Goal: Transaction & Acquisition: Purchase product/service

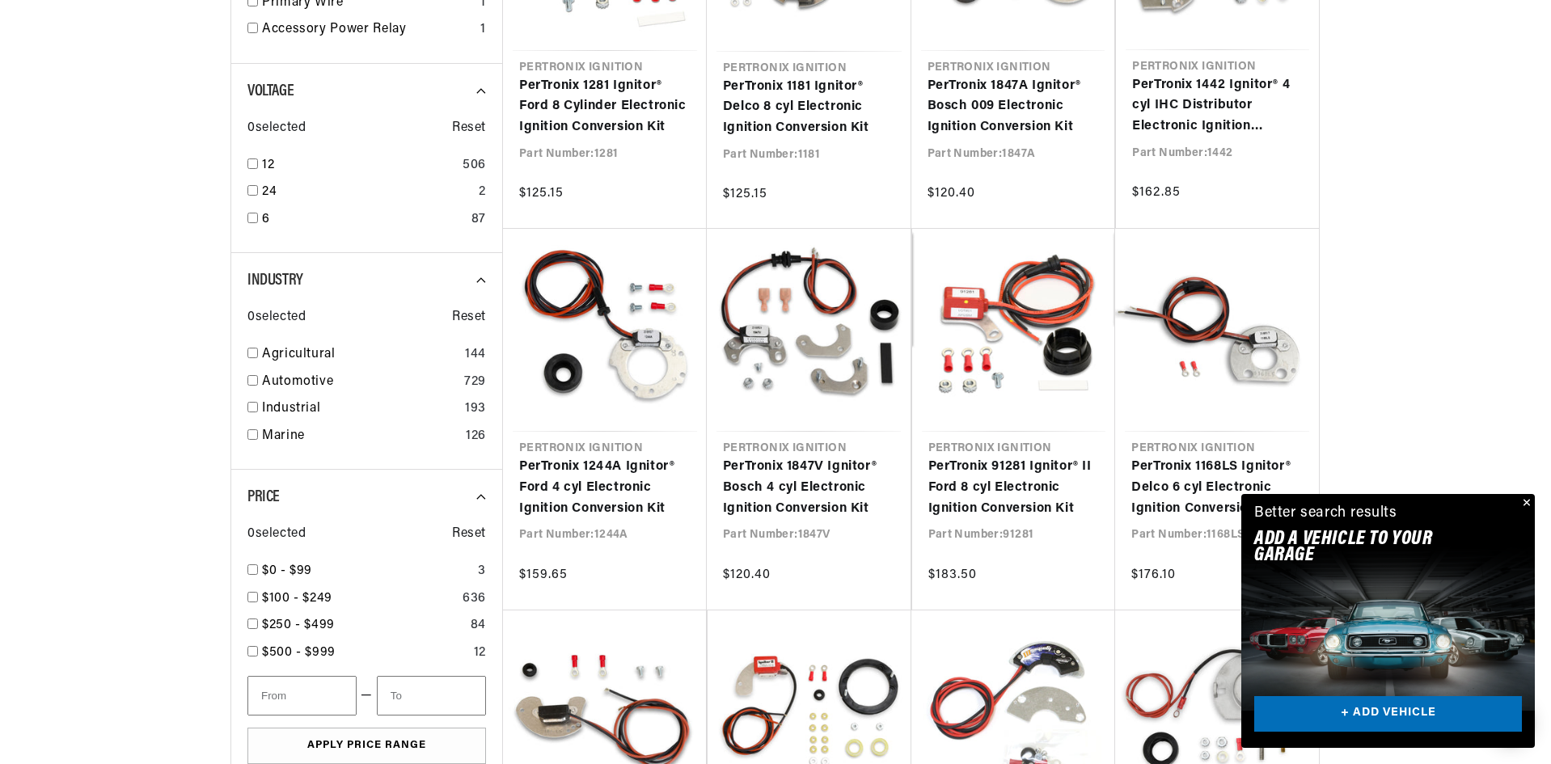
scroll to position [647, 0]
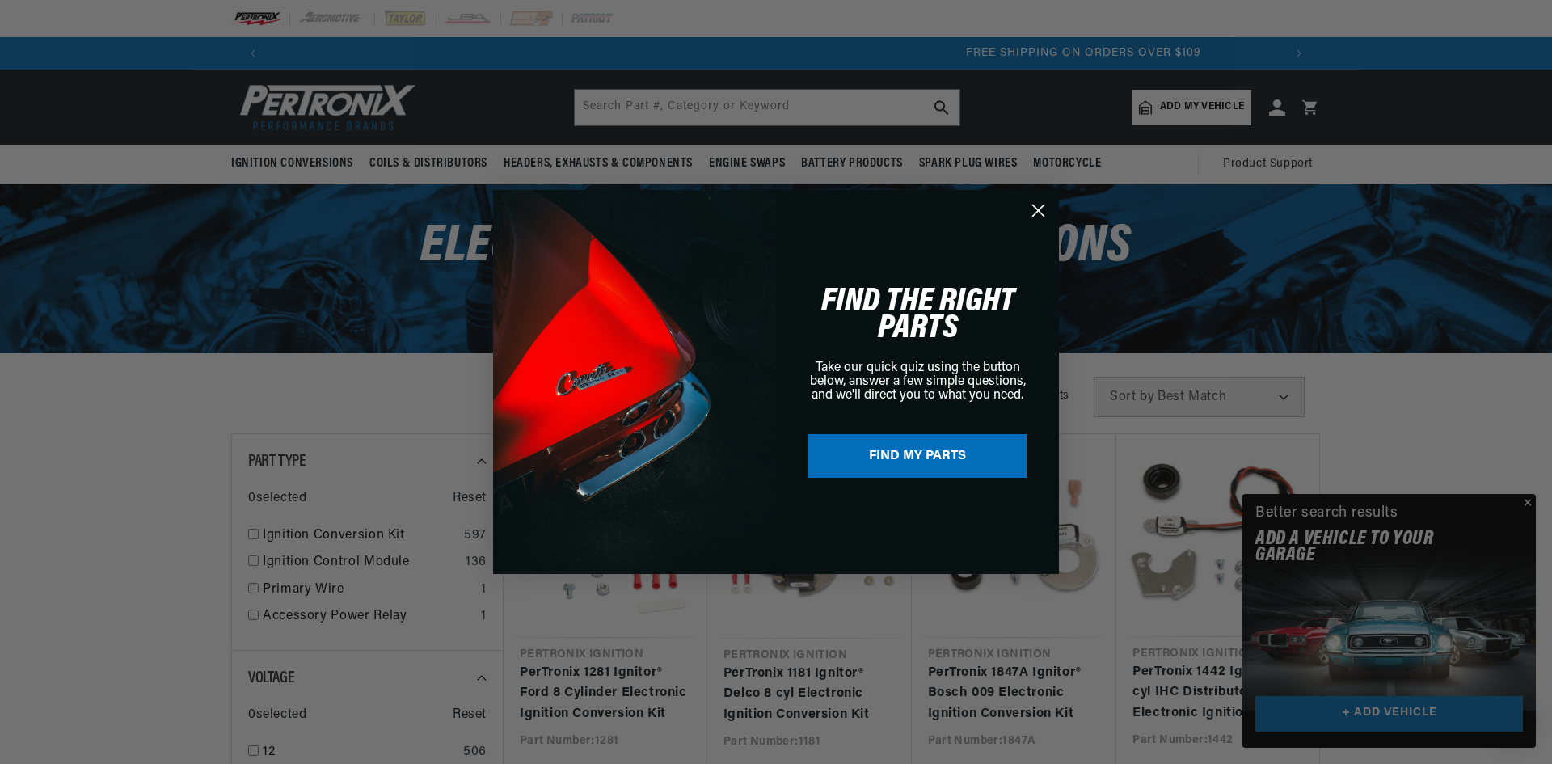
scroll to position [0, 2020]
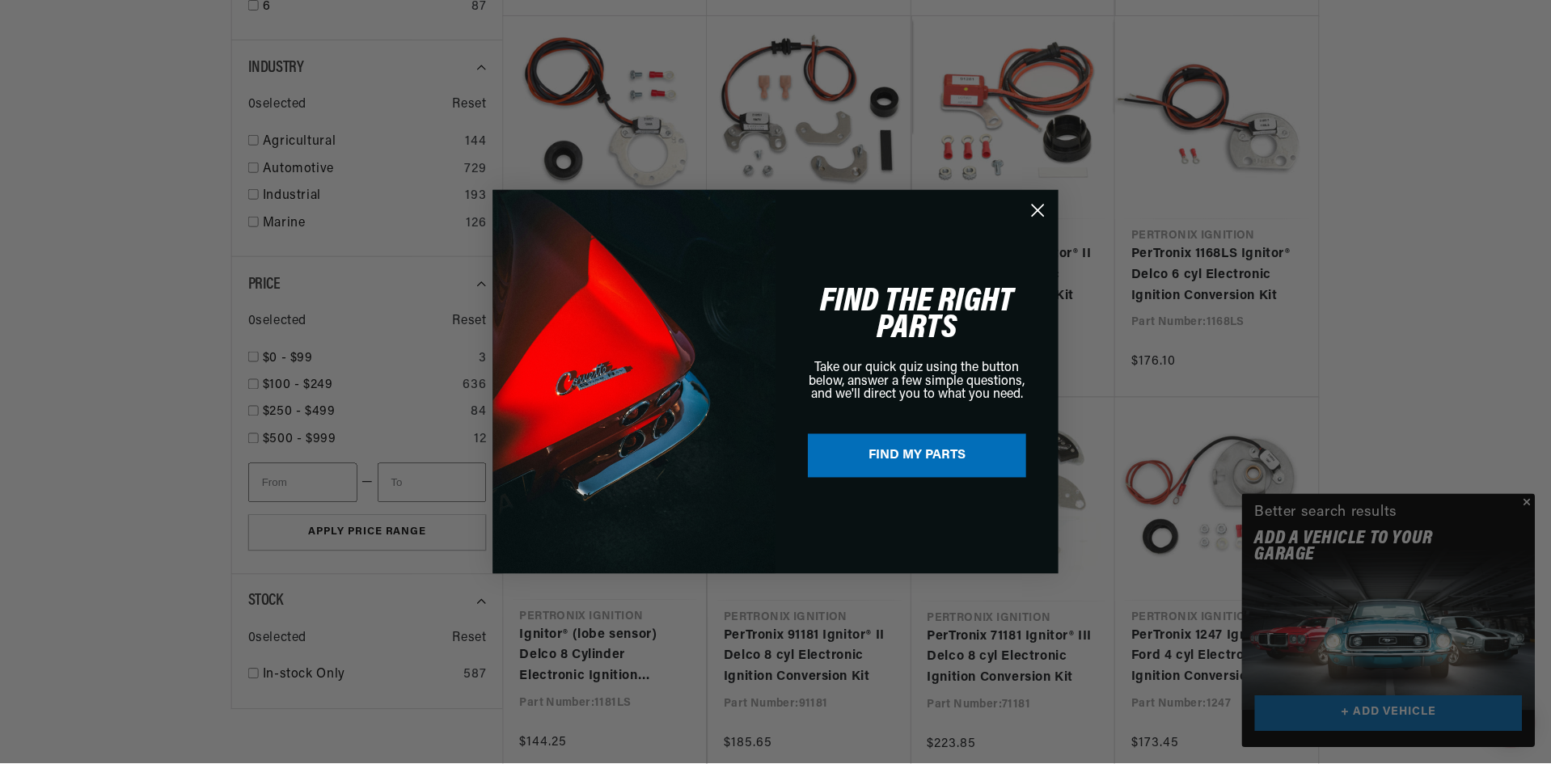
scroll to position [880, 0]
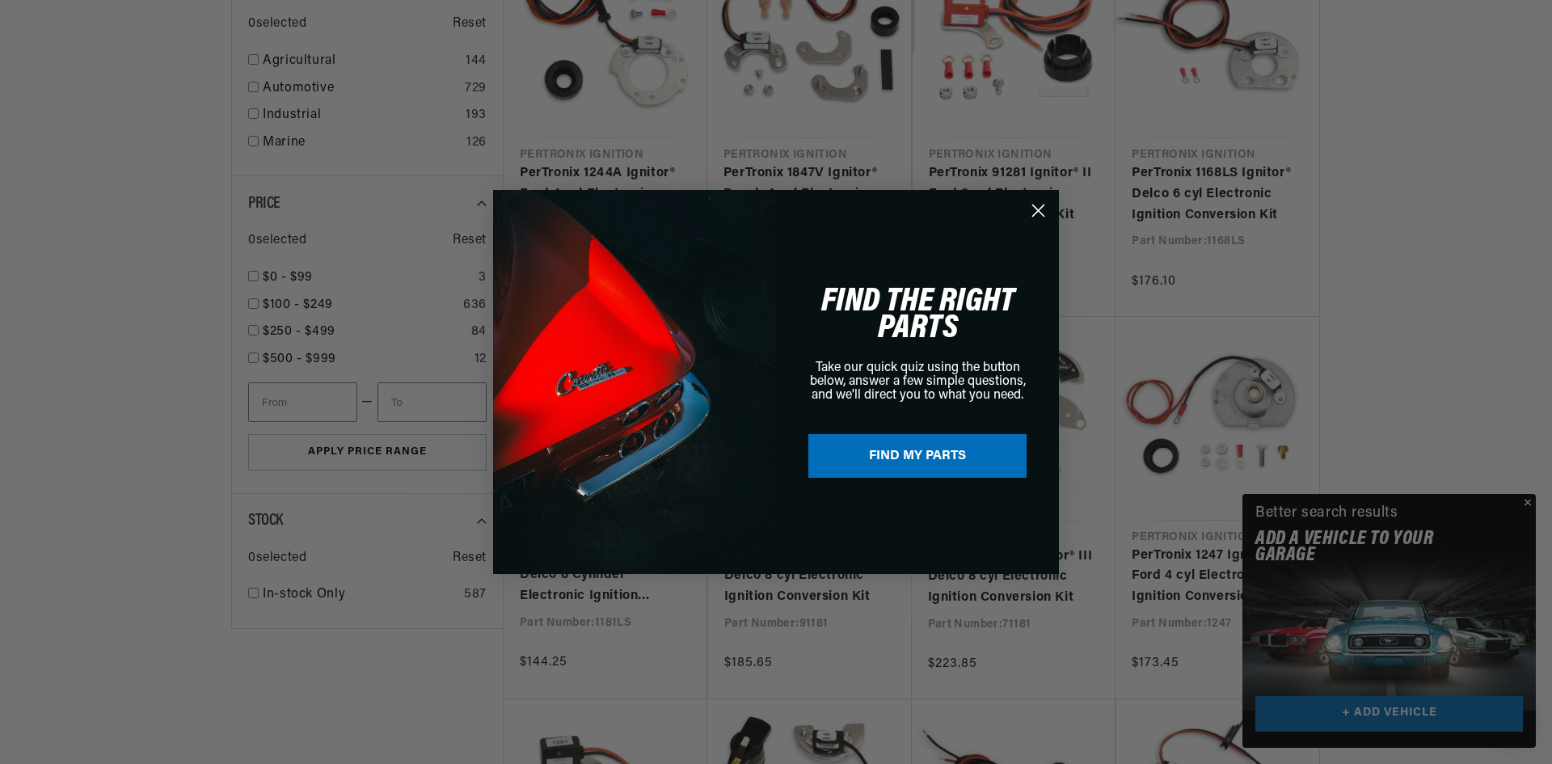
click at [1038, 213] on circle "Close dialog" at bounding box center [1038, 210] width 27 height 27
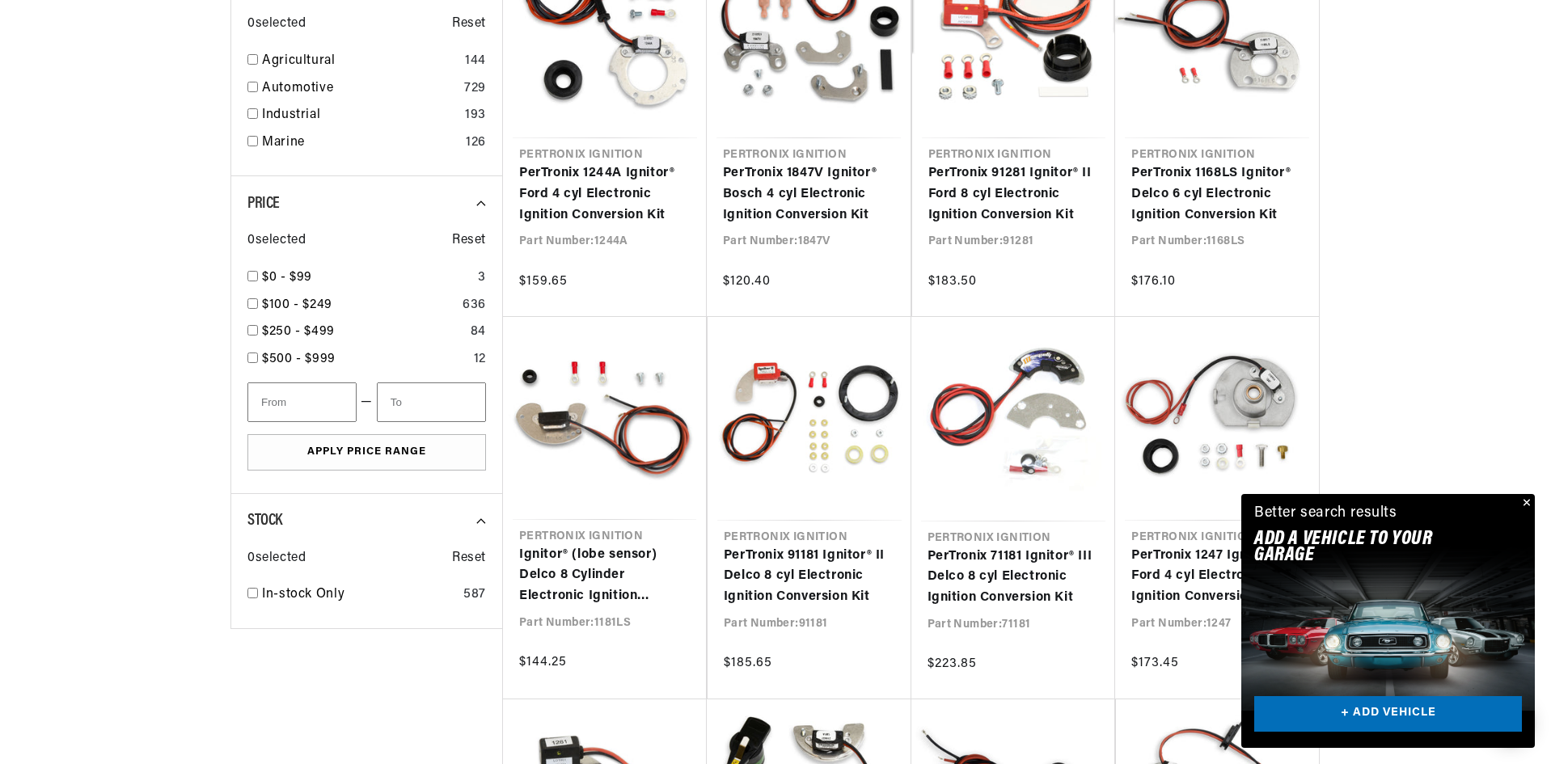
scroll to position [0, 236]
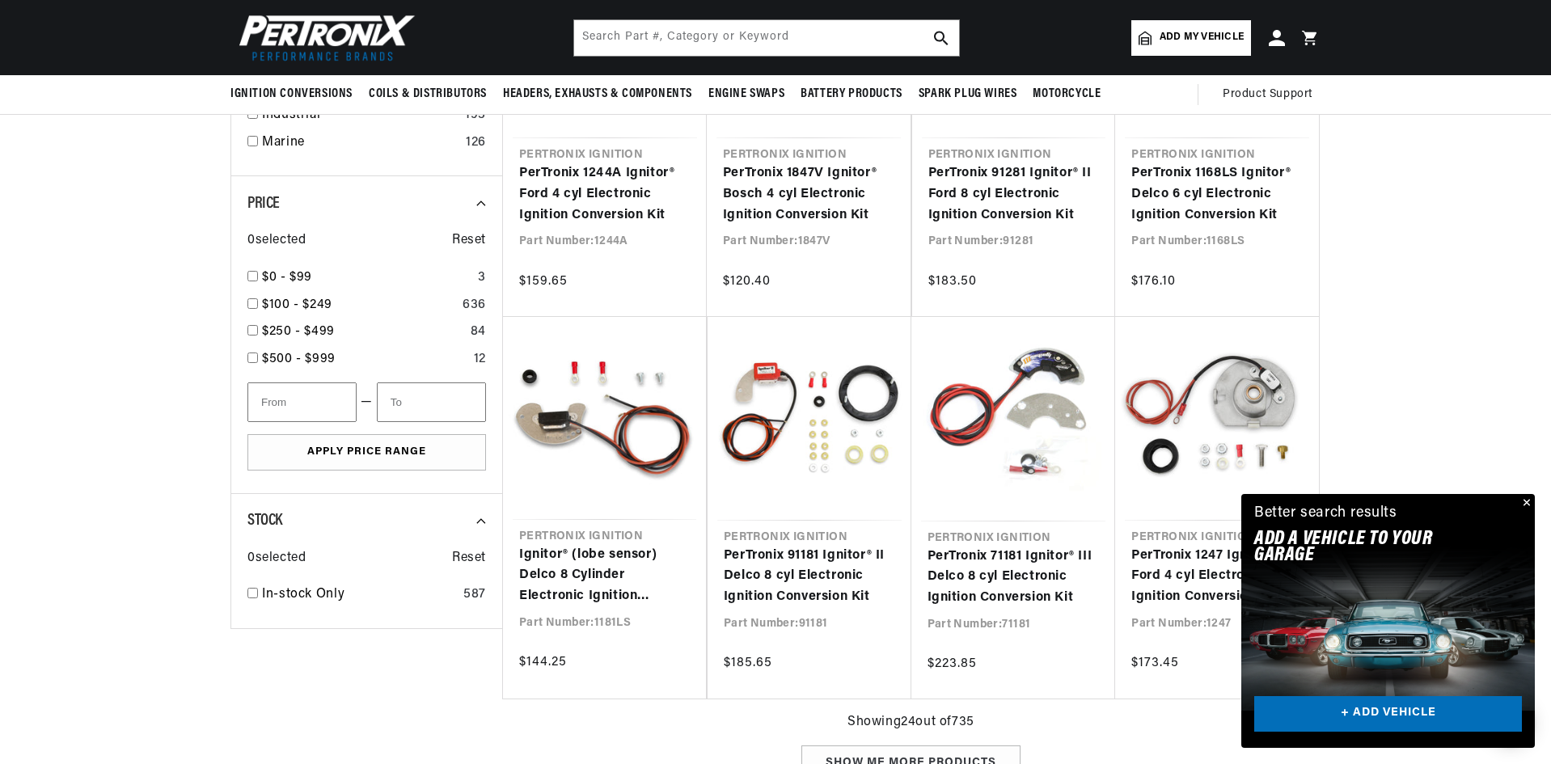
scroll to position [879, 0]
